Goal: Check status: Check status

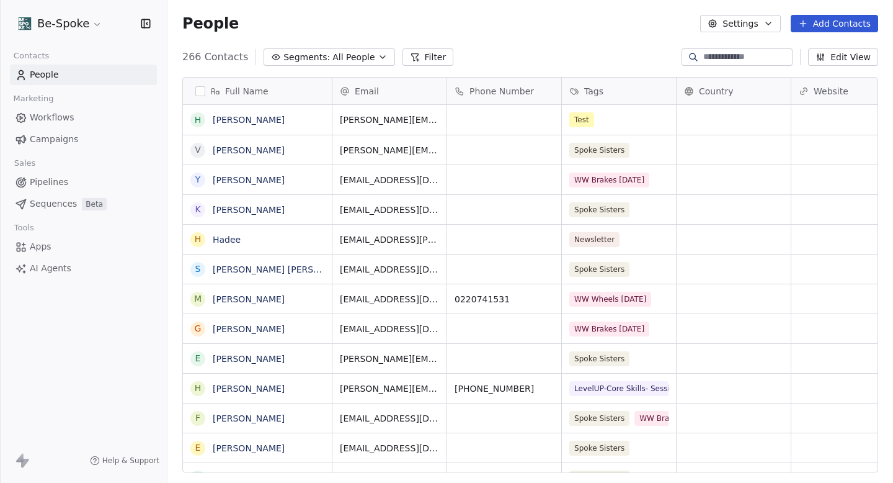
scroll to position [425, 726]
click at [52, 142] on span "Campaigns" at bounding box center [54, 139] width 48 height 13
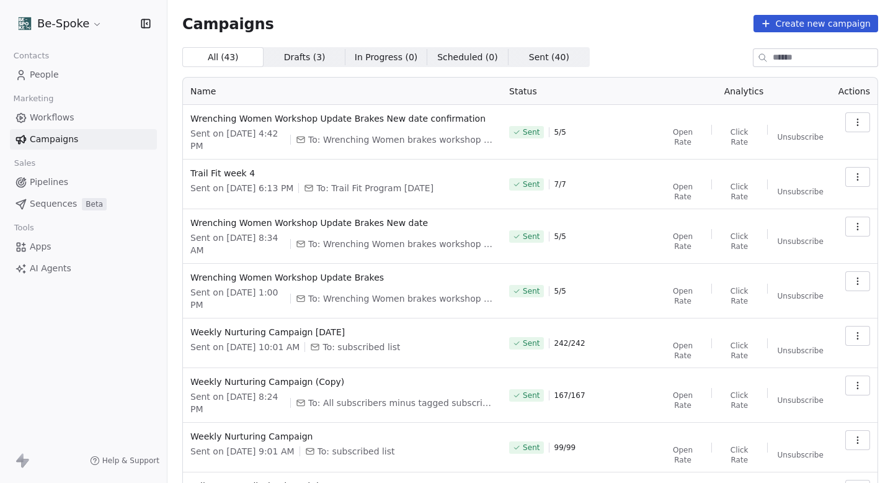
click at [32, 117] on span "Workflows" at bounding box center [52, 117] width 45 height 13
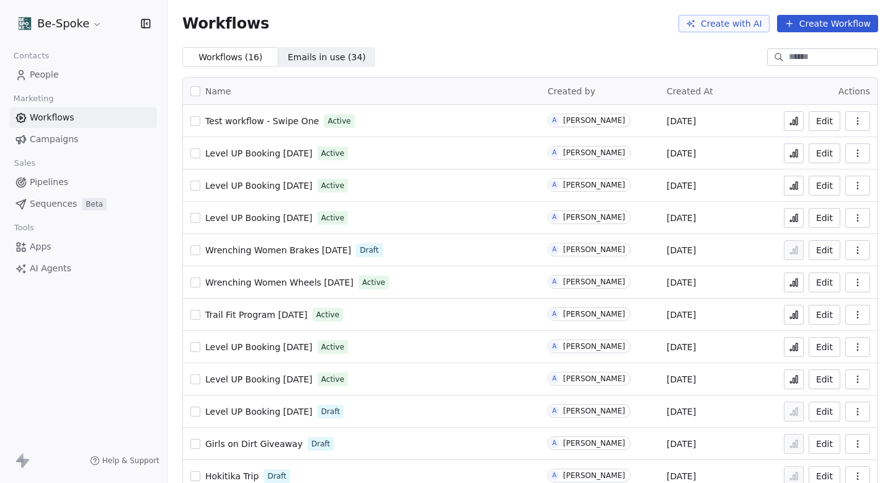
click at [797, 117] on icon at bounding box center [797, 120] width 2 height 7
click at [261, 124] on span "Test workflow - Swipe One" at bounding box center [262, 121] width 114 height 10
